Goal: Complete application form

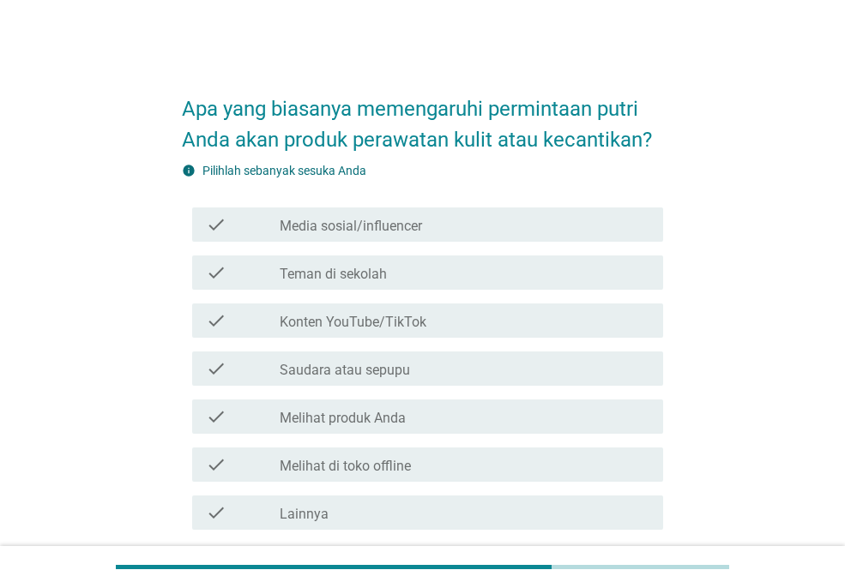
click at [462, 420] on div "check_box_outline_blank Melihat produk Anda" at bounding box center [465, 416] width 370 height 21
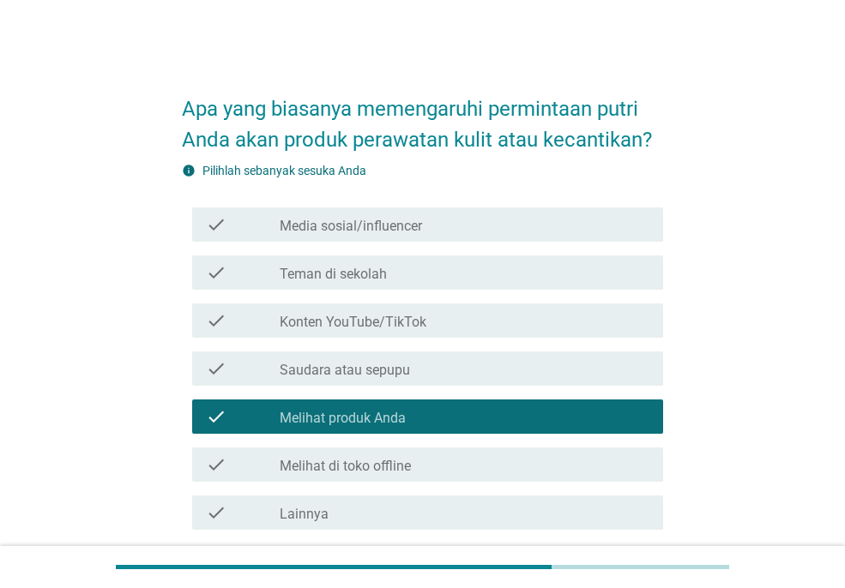
scroll to position [141, 0]
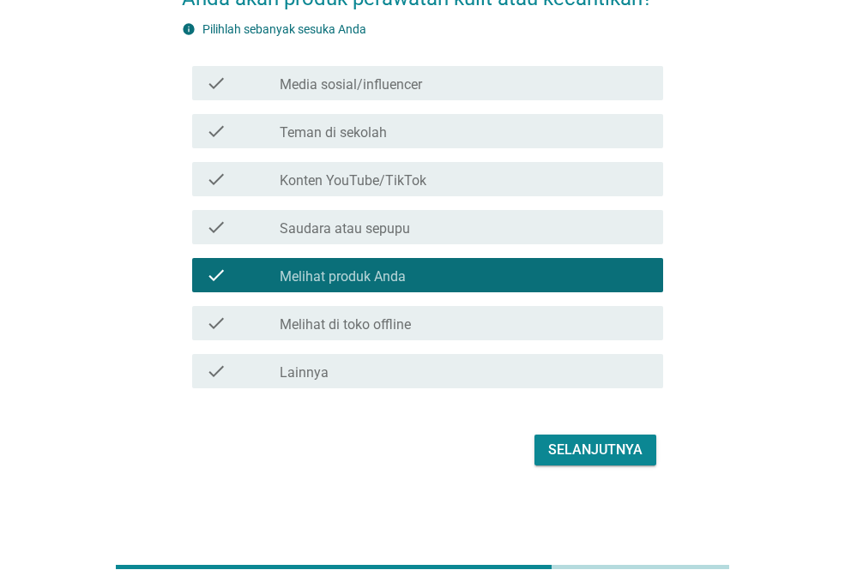
click at [595, 442] on div "Selanjutnya" at bounding box center [595, 450] width 94 height 21
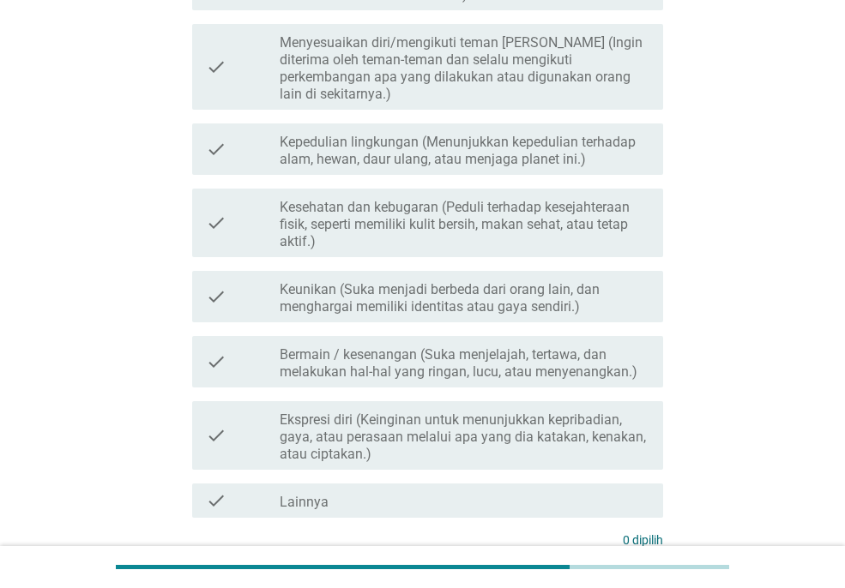
scroll to position [281, 0]
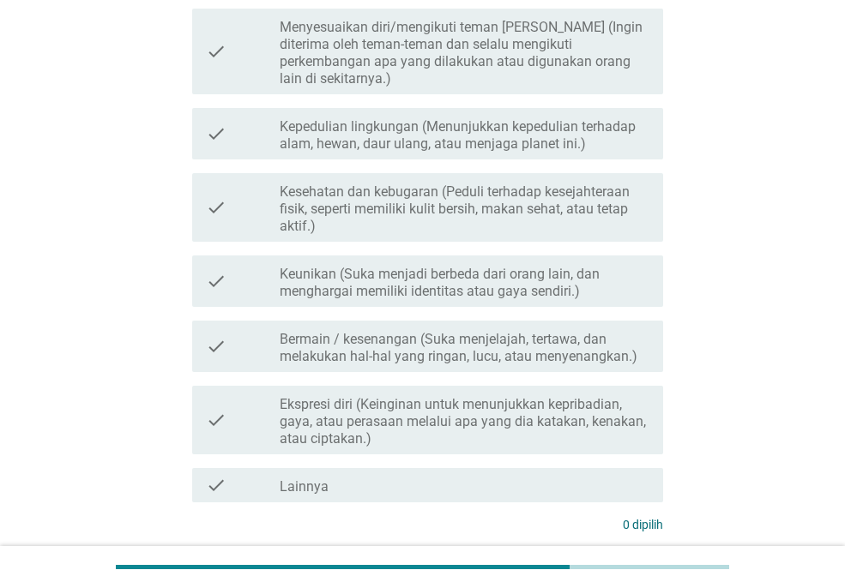
click at [471, 267] on label "Keunikan (Suka menjadi berbeda dari orang lain, dan menghargai memiliki identit…" at bounding box center [465, 283] width 370 height 34
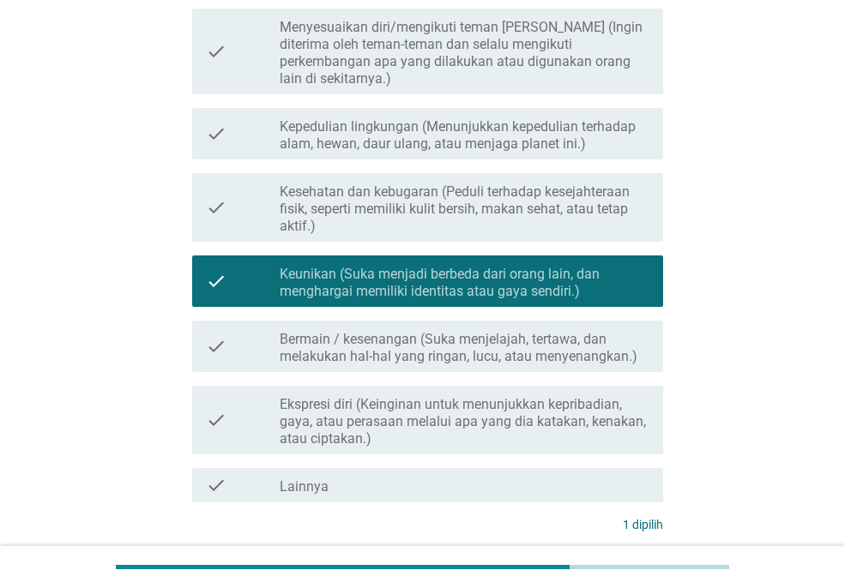
click at [495, 353] on div "check check_box_outline_blank Bermain / kesenangan (Suka menjelajah, tertawa, d…" at bounding box center [427, 346] width 471 height 51
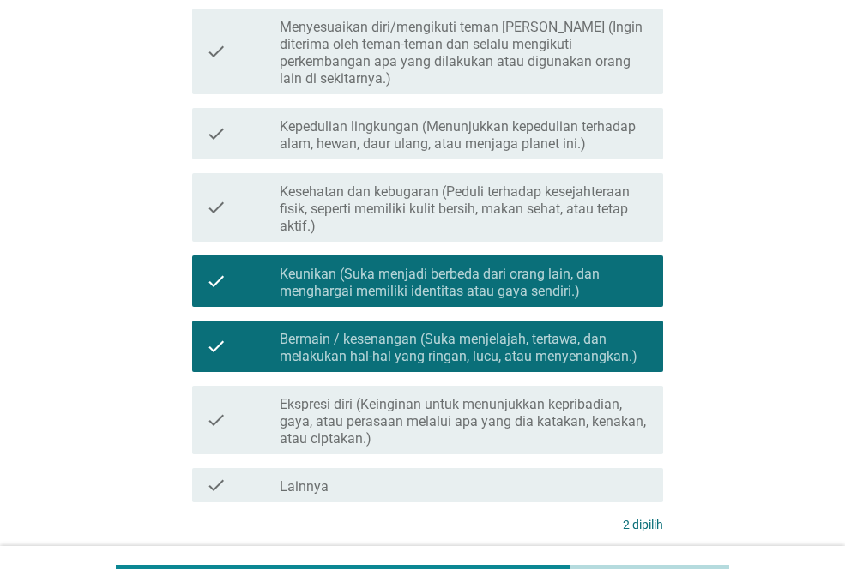
scroll to position [403, 0]
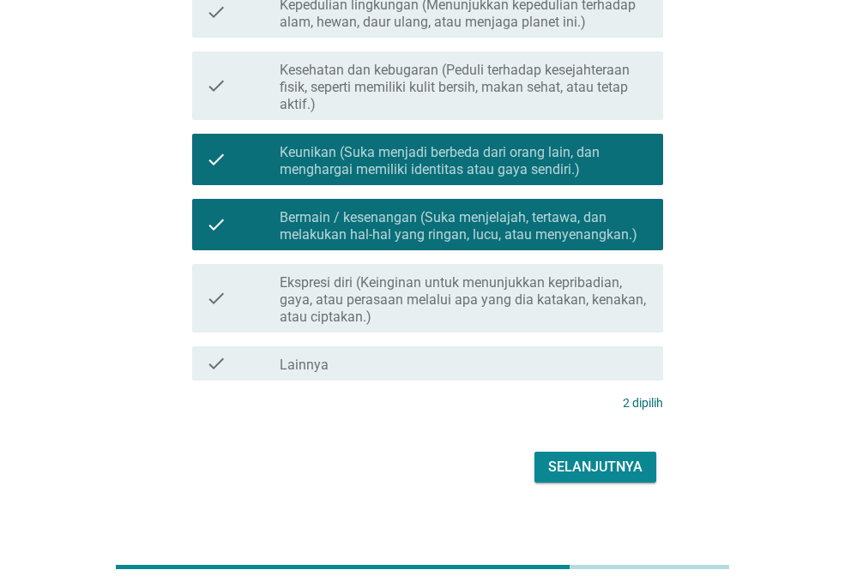
click at [585, 466] on div "Selanjutnya" at bounding box center [422, 467] width 481 height 41
click at [591, 457] on div "Selanjutnya" at bounding box center [595, 467] width 94 height 21
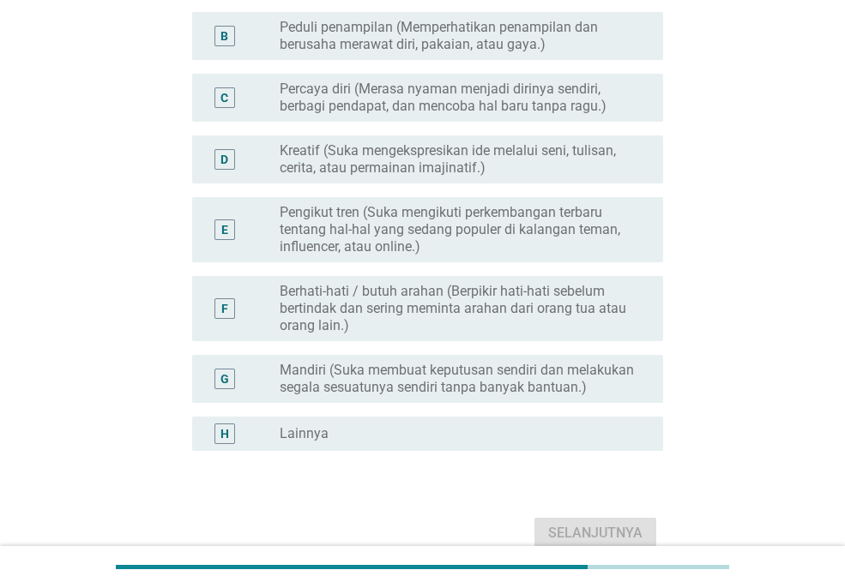
scroll to position [244, 0]
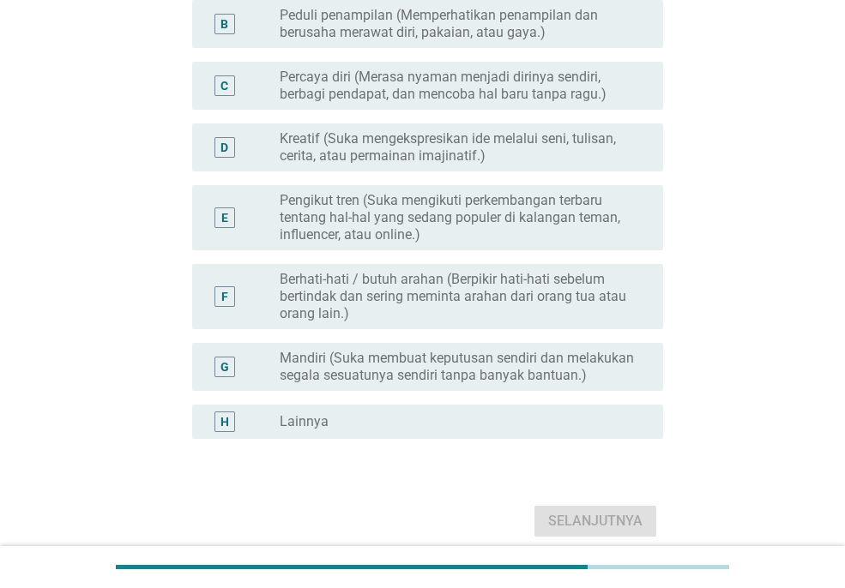
click at [551, 285] on label "Berhati-hati / butuh arahan (Berpikir hati-hati sebelum bertindak dan sering me…" at bounding box center [458, 296] width 356 height 51
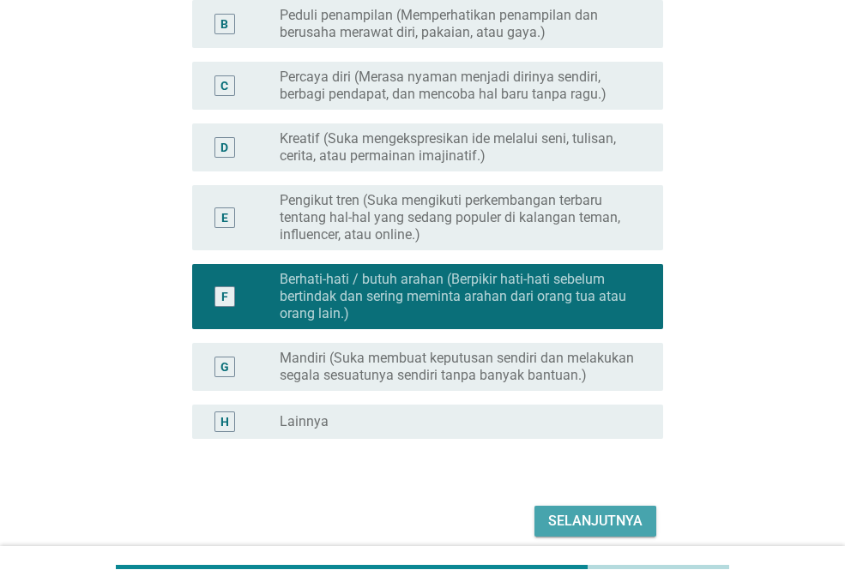
click at [608, 523] on div "Selanjutnya" at bounding box center [595, 521] width 94 height 21
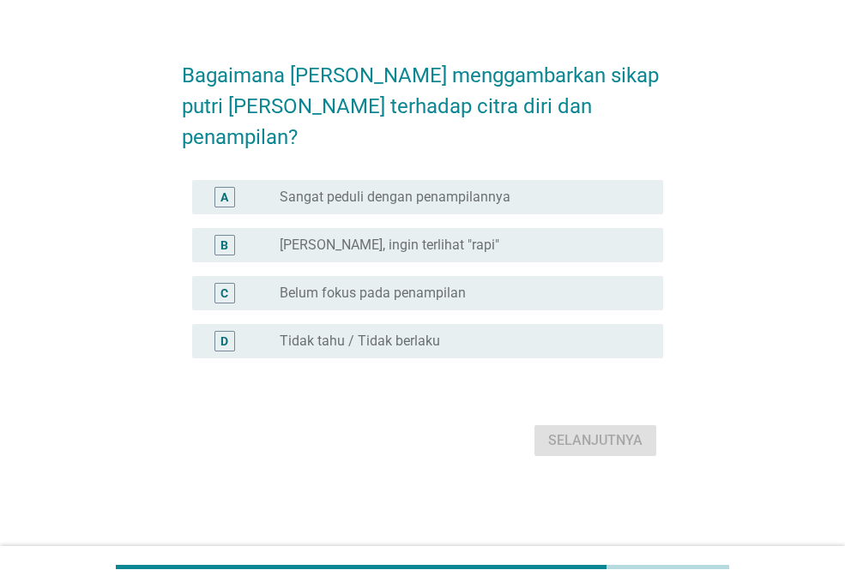
scroll to position [0, 0]
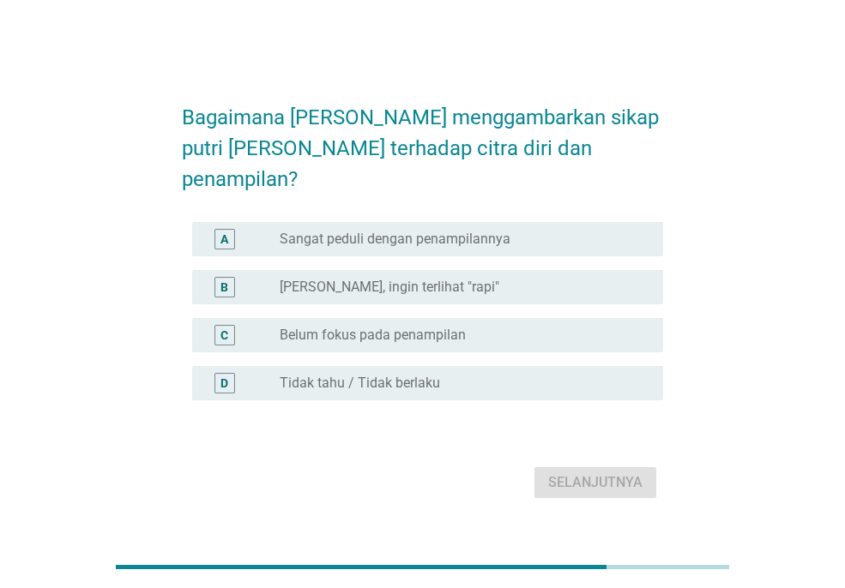
click at [480, 327] on div "radio_button_unchecked Belum fokus pada penampilan" at bounding box center [458, 335] width 356 height 17
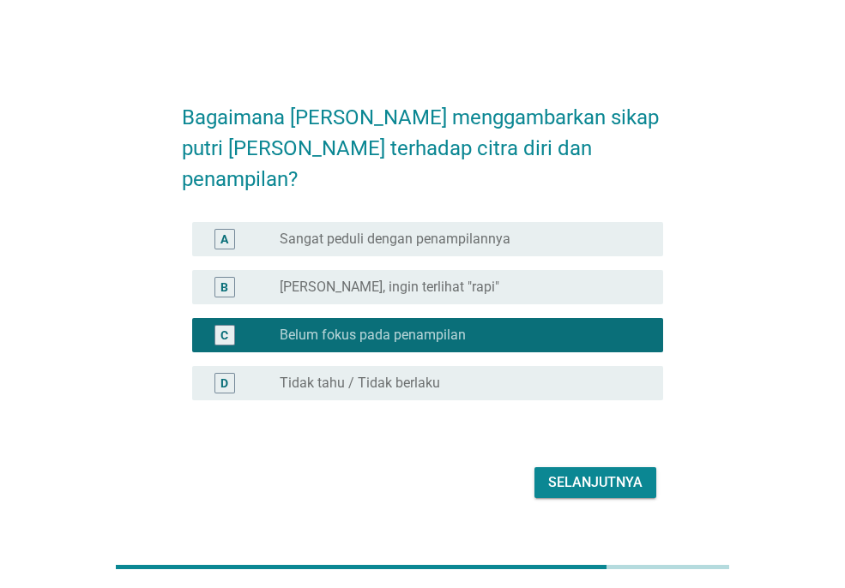
click at [580, 472] on div "Selanjutnya" at bounding box center [595, 482] width 94 height 21
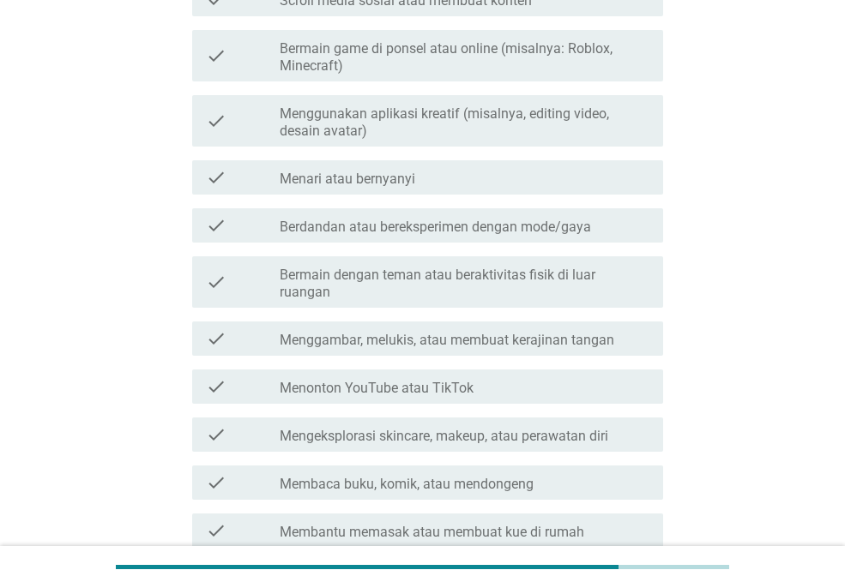
scroll to position [198, 0]
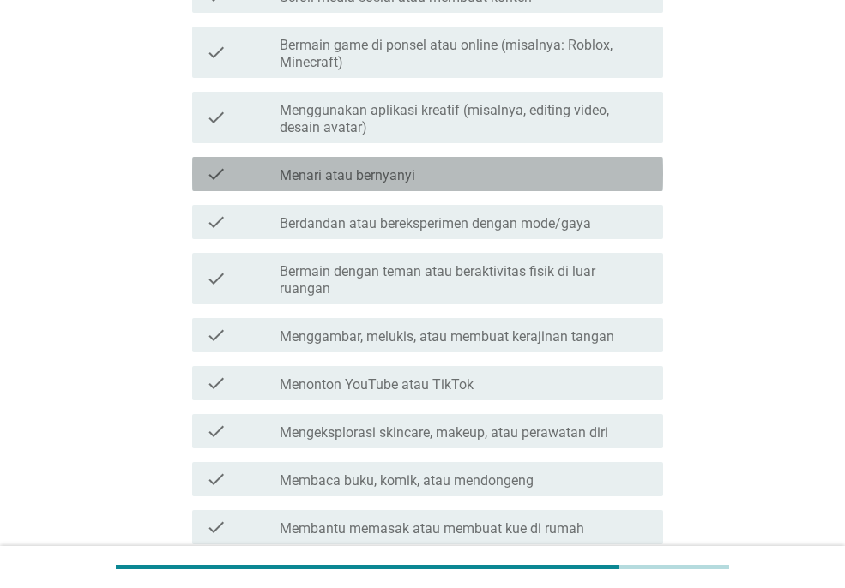
click at [514, 171] on div "check_box_outline_blank Menari atau bernyanyi" at bounding box center [465, 174] width 370 height 21
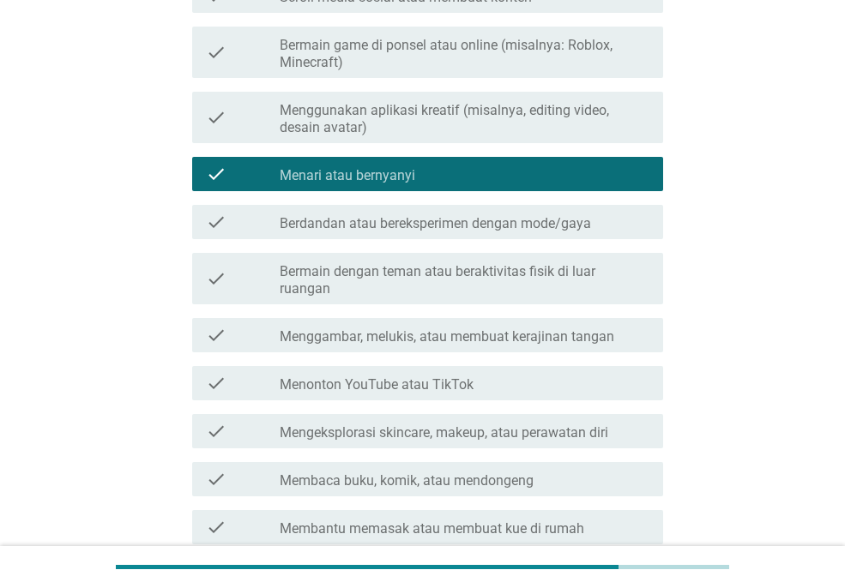
click at [842, 537] on div "Apa aktivitas favorit putri Anda saat waktu luang? info Pilihlah sebanyak sesuk…" at bounding box center [422, 276] width 845 height 948
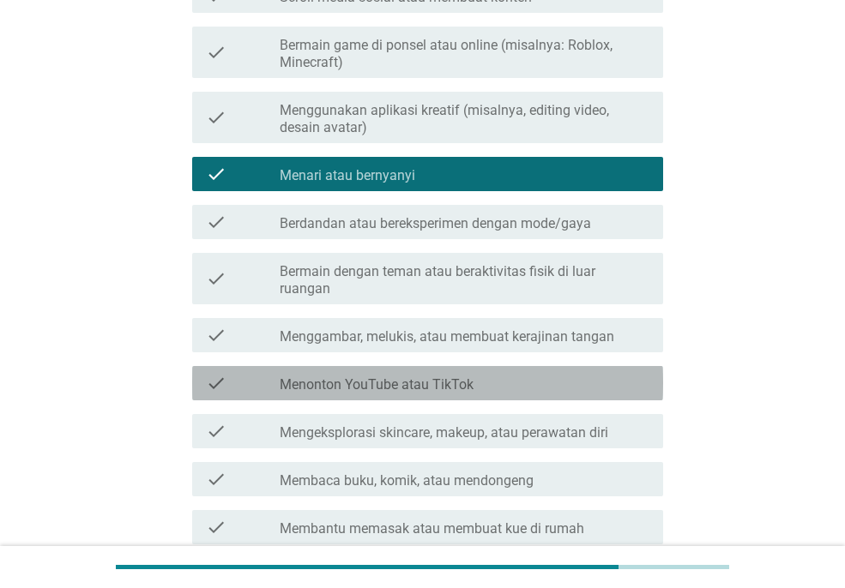
click at [505, 373] on div "check_box_outline_blank Menonton YouTube atau TikTok" at bounding box center [465, 383] width 370 height 21
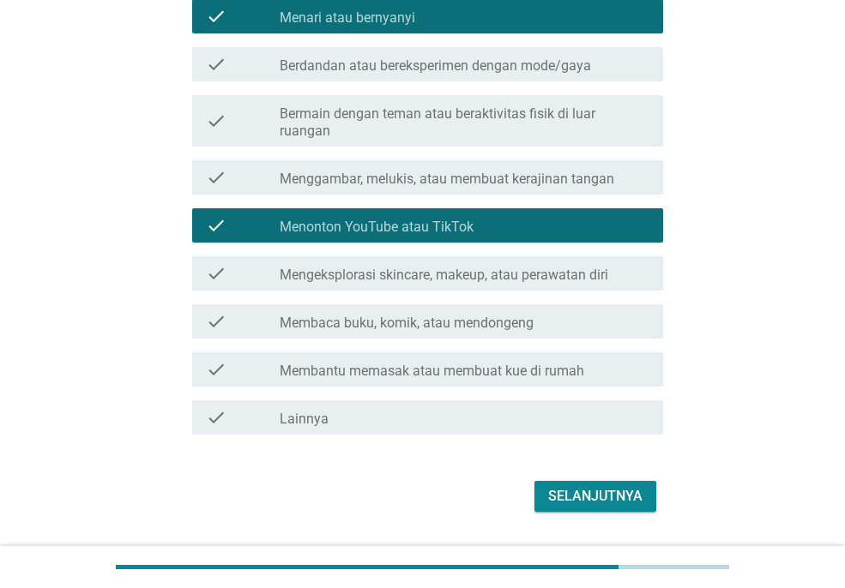
scroll to position [385, 0]
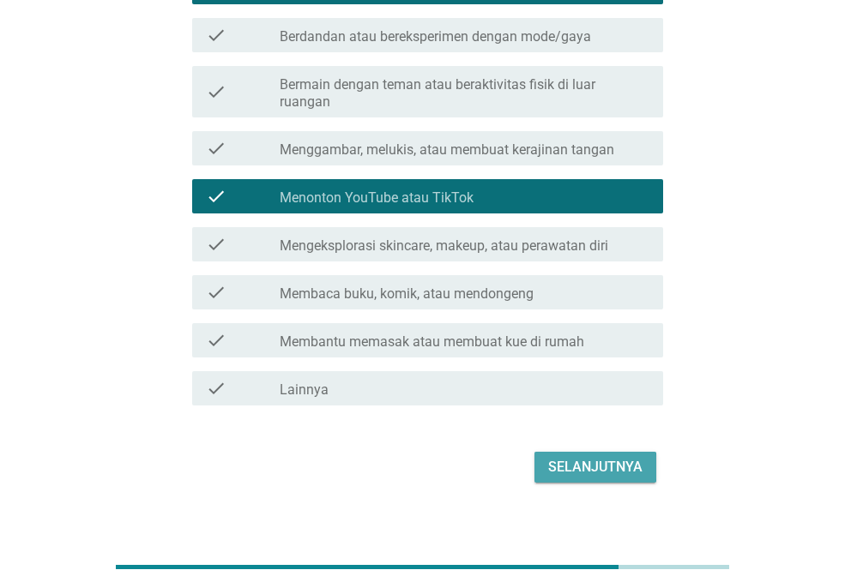
click at [620, 457] on div "Selanjutnya" at bounding box center [595, 467] width 94 height 21
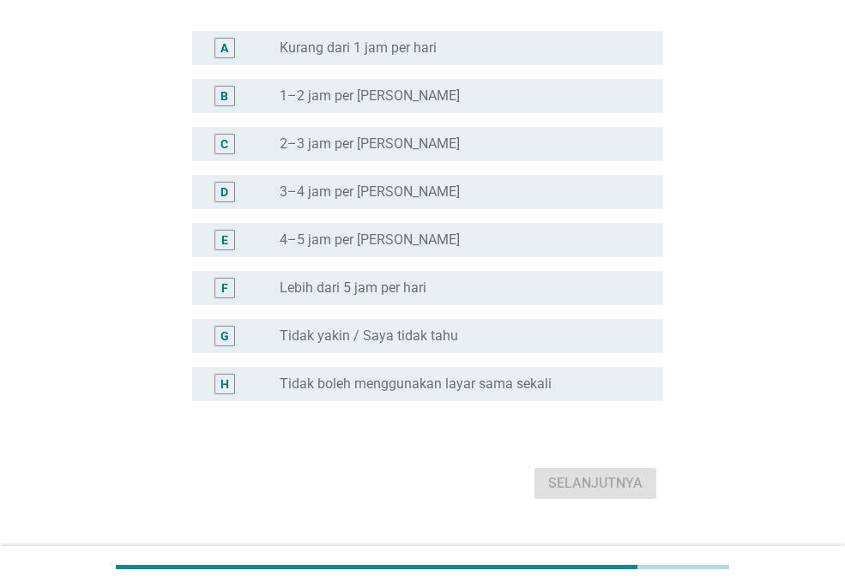
scroll to position [157, 0]
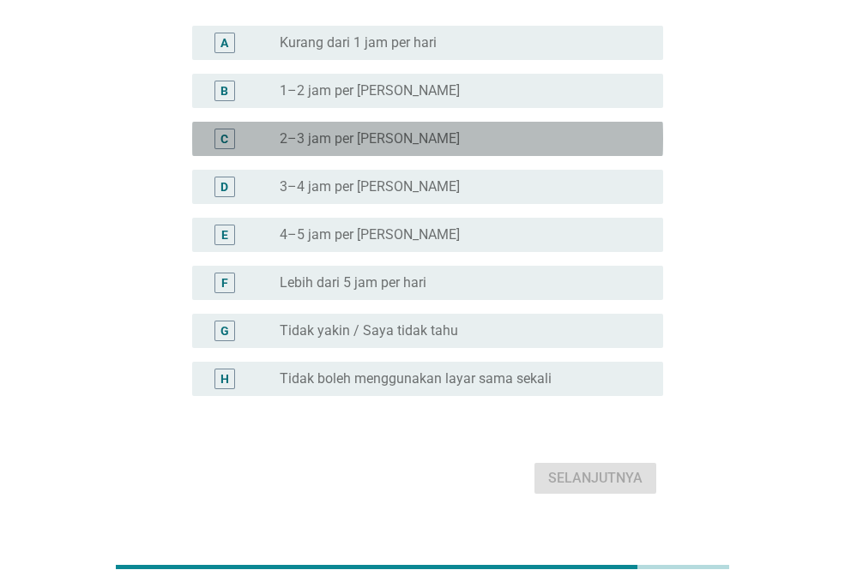
click at [333, 141] on label "2–3 jam per [PERSON_NAME]" at bounding box center [370, 138] width 180 height 17
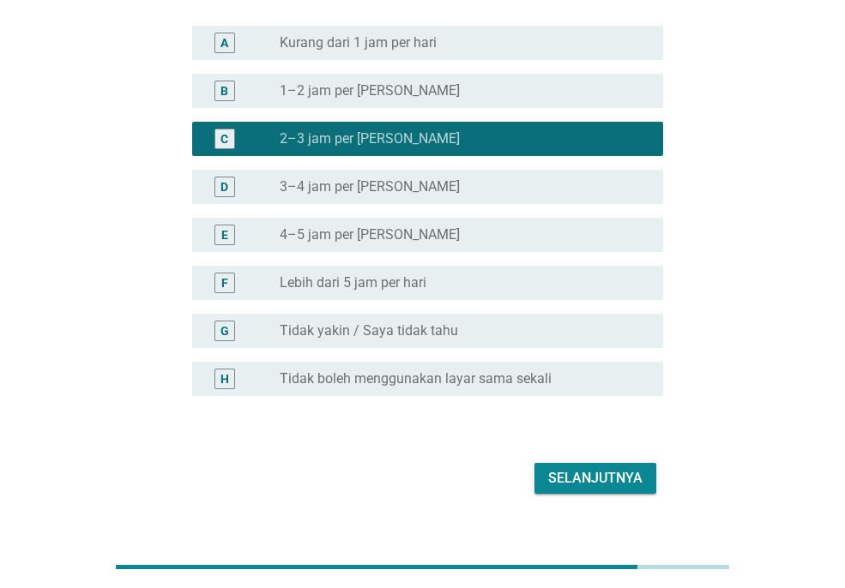
click at [592, 473] on div "Selanjutnya" at bounding box center [595, 478] width 94 height 21
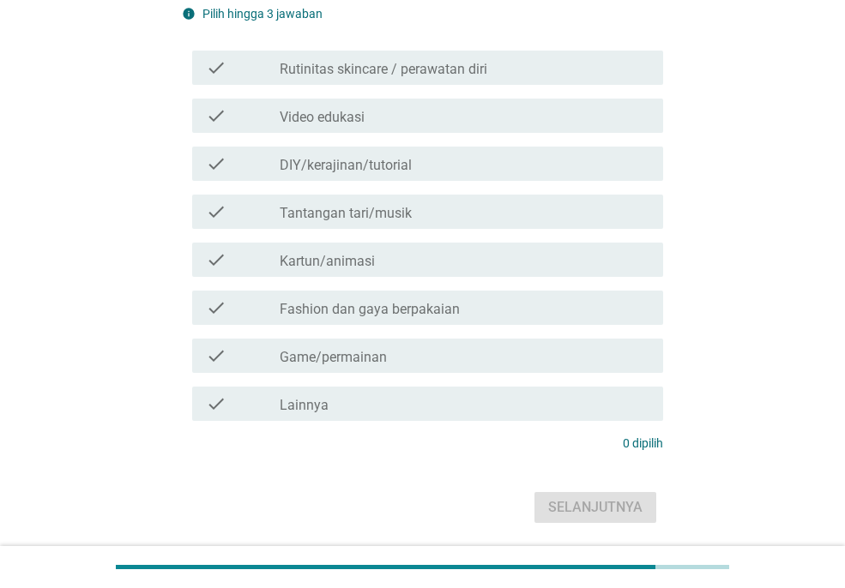
scroll to position [0, 0]
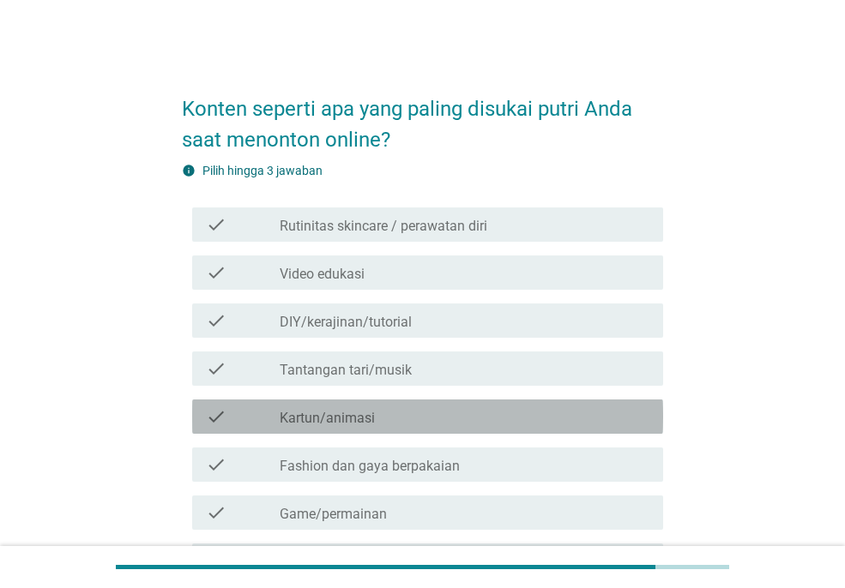
click at [388, 411] on div "check_box_outline_blank Kartun/animasi" at bounding box center [465, 416] width 370 height 21
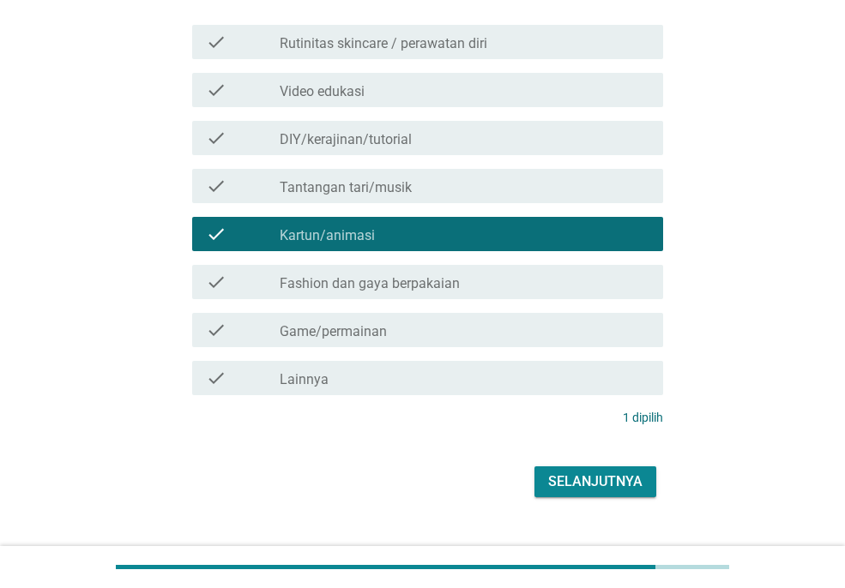
scroll to position [214, 0]
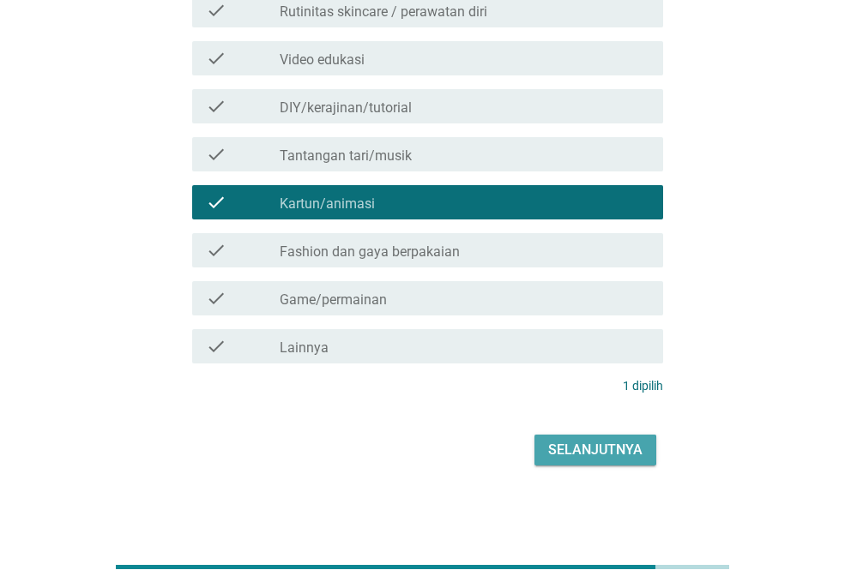
click at [581, 447] on div "Selanjutnya" at bounding box center [595, 450] width 94 height 21
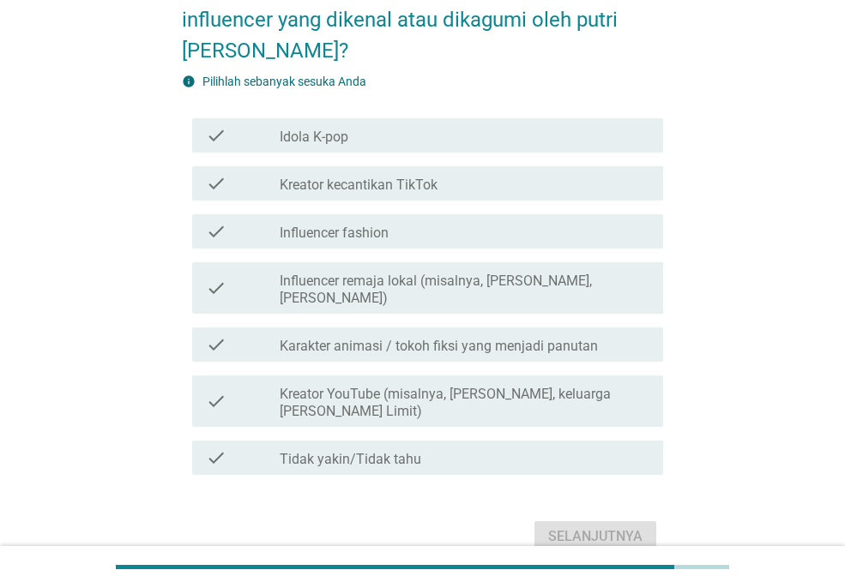
scroll to position [190, 0]
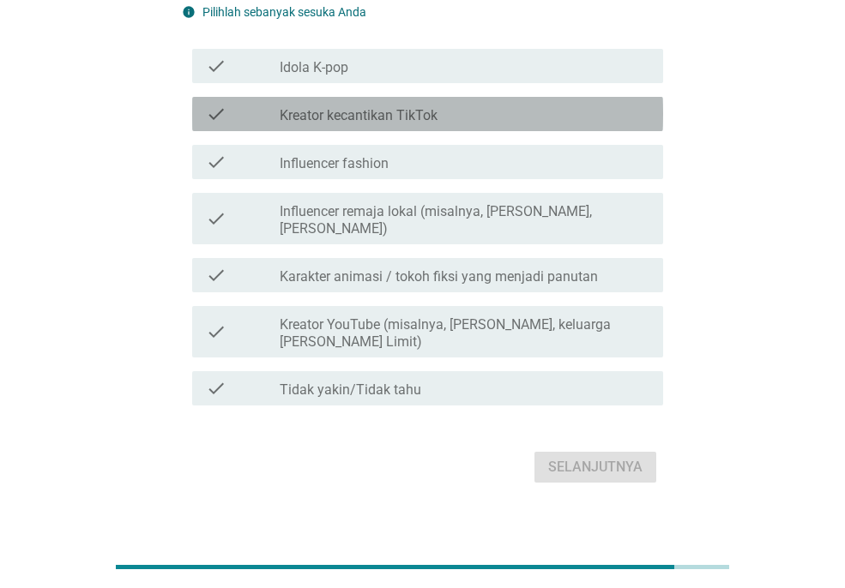
click at [439, 125] on div "check check_box_outline_blank Kreator kecantikan TikTok" at bounding box center [427, 114] width 471 height 34
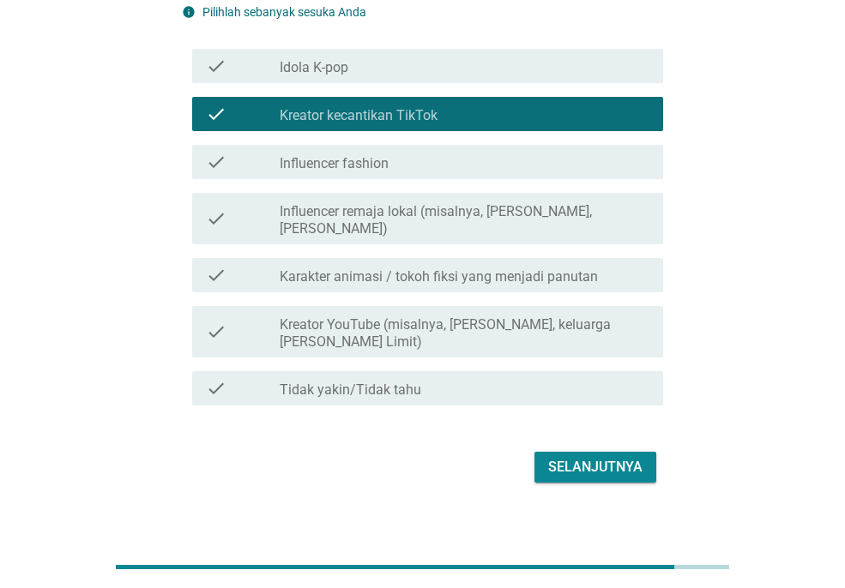
click at [439, 125] on div "check check_box_outline_blank Kreator kecantikan TikTok" at bounding box center [427, 114] width 471 height 34
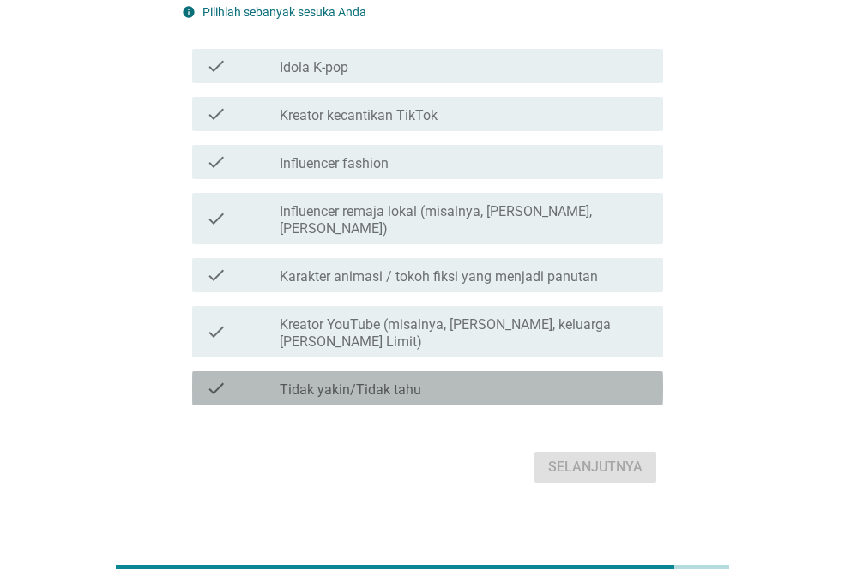
click at [484, 378] on div "check_box_outline_blank Tidak yakin/Tidak tahu" at bounding box center [465, 388] width 370 height 21
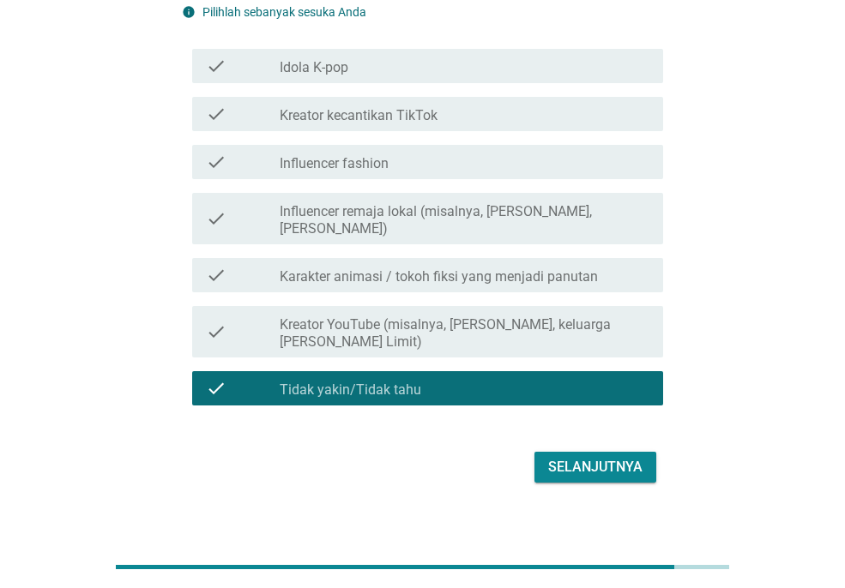
click at [579, 461] on button "Selanjutnya" at bounding box center [595, 467] width 122 height 31
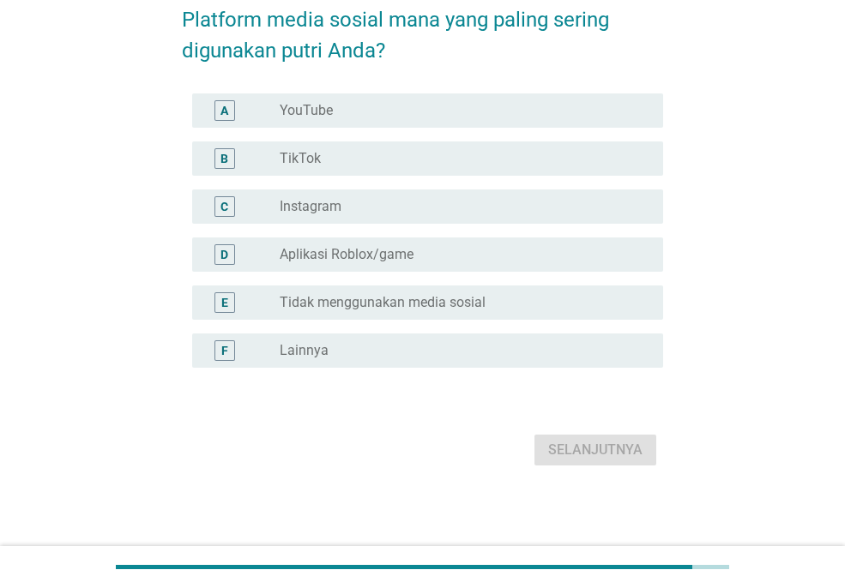
scroll to position [0, 0]
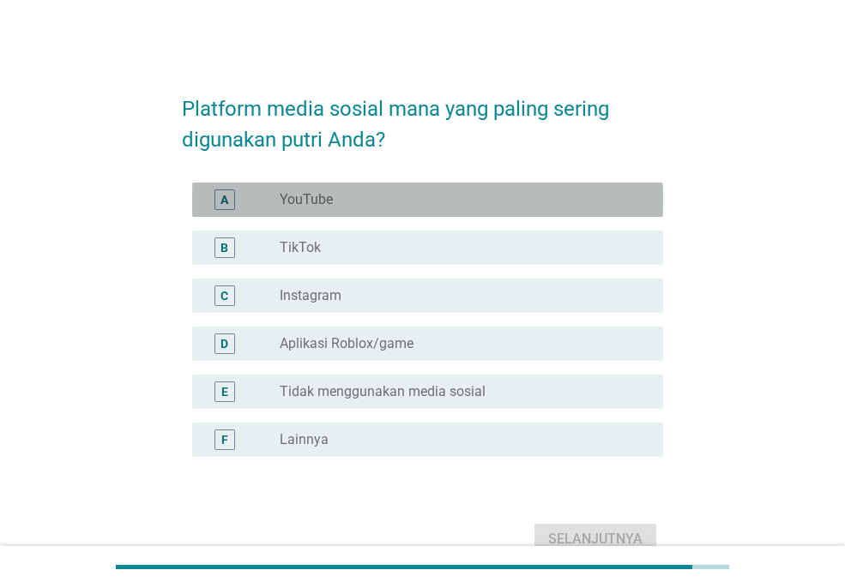
click at [467, 209] on div "radio_button_unchecked YouTube" at bounding box center [465, 200] width 370 height 21
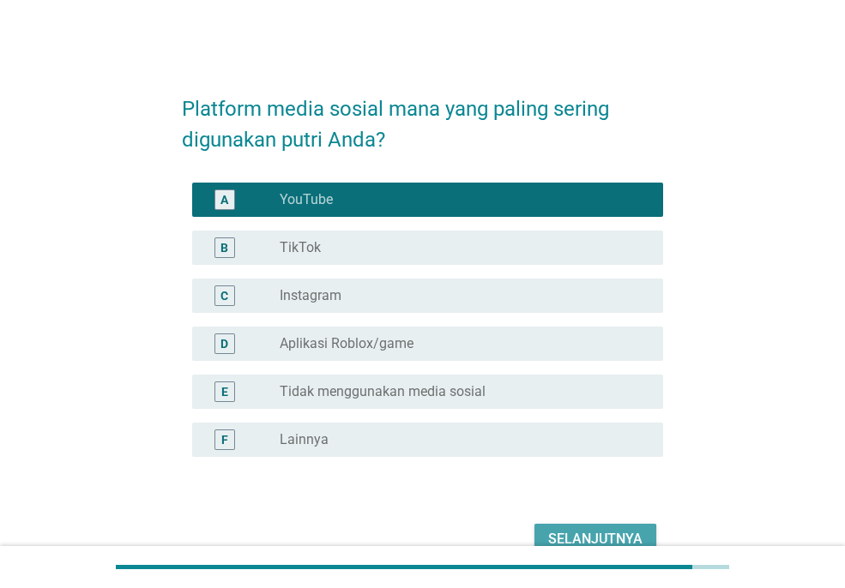
click at [590, 530] on div "Selanjutnya" at bounding box center [595, 539] width 94 height 21
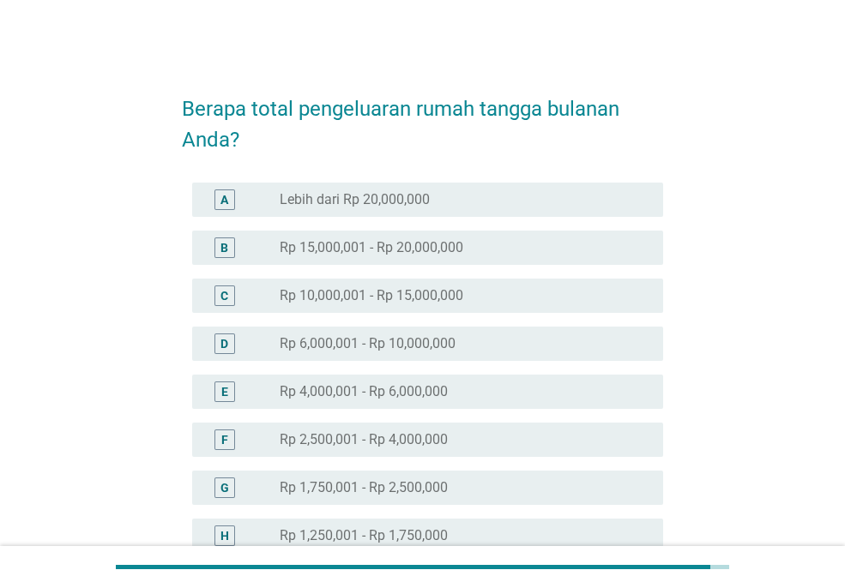
click at [397, 389] on label "Rp 4,000,001 - Rp 6,000,000" at bounding box center [364, 391] width 168 height 17
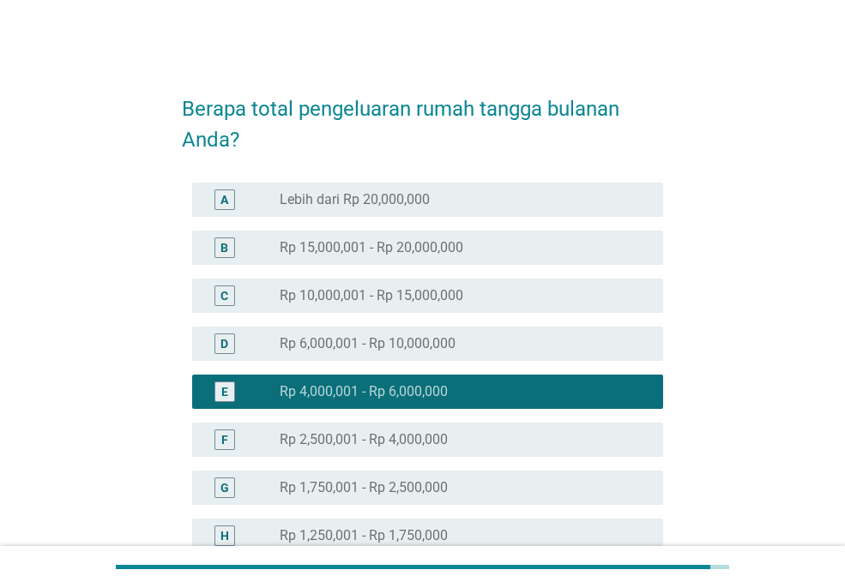
scroll to position [329, 0]
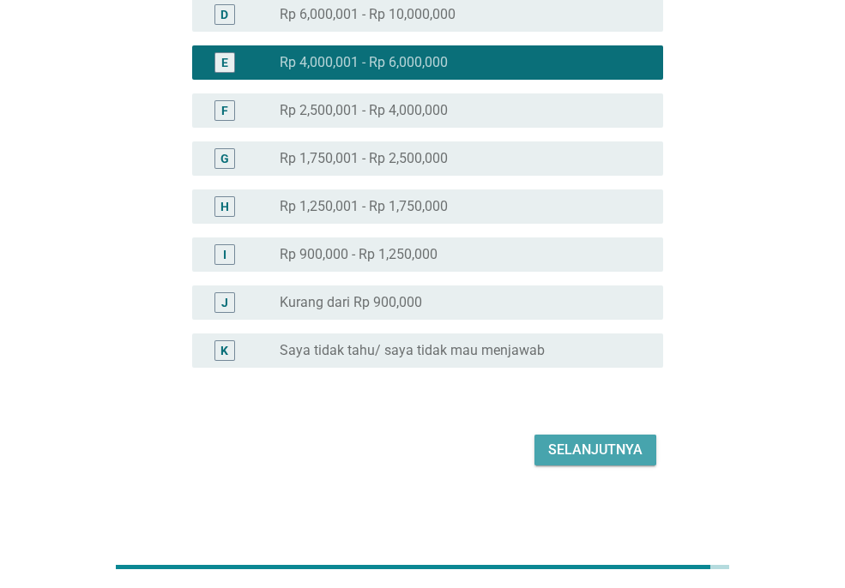
click at [585, 456] on div "Selanjutnya" at bounding box center [595, 450] width 94 height 21
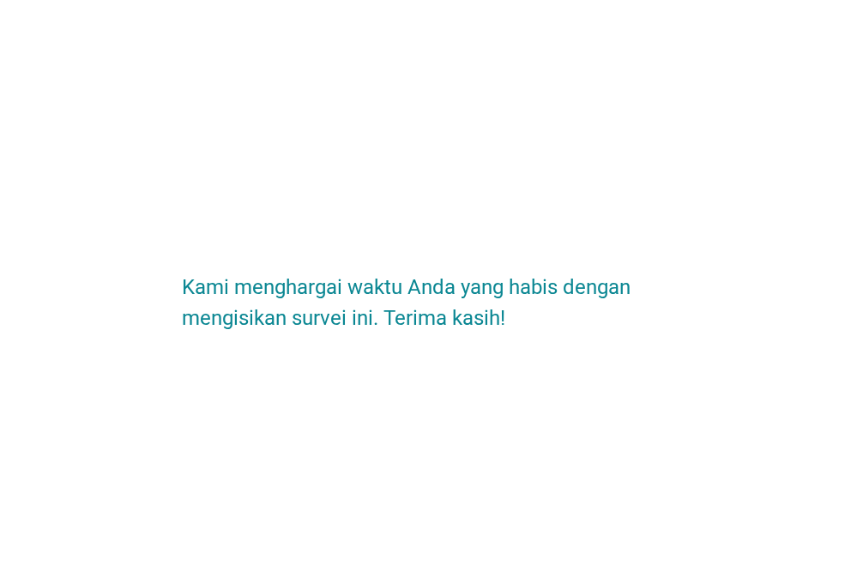
scroll to position [0, 0]
